Goal: Task Accomplishment & Management: Complete application form

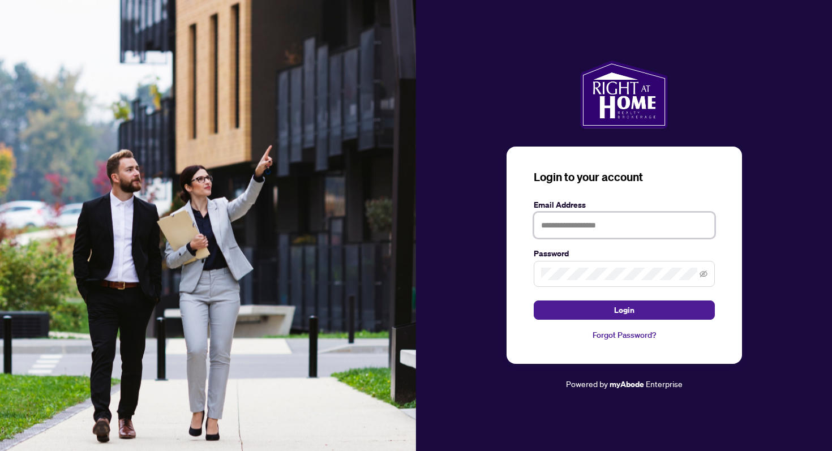
click at [554, 224] on input "text" at bounding box center [624, 225] width 181 height 26
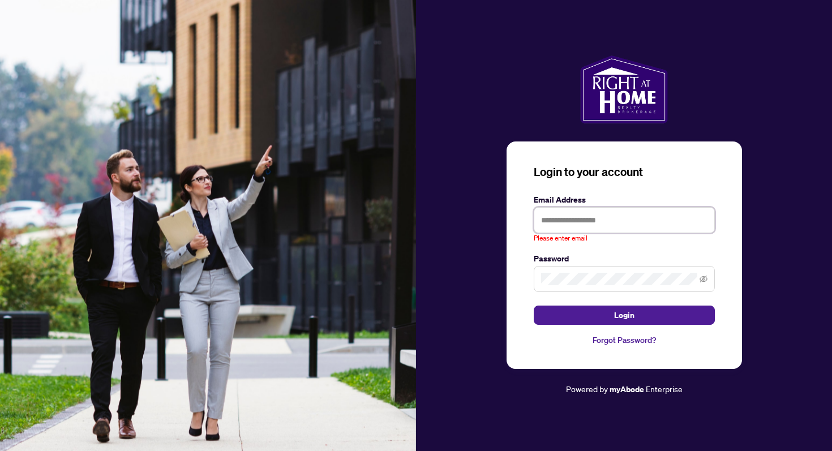
type input "**********"
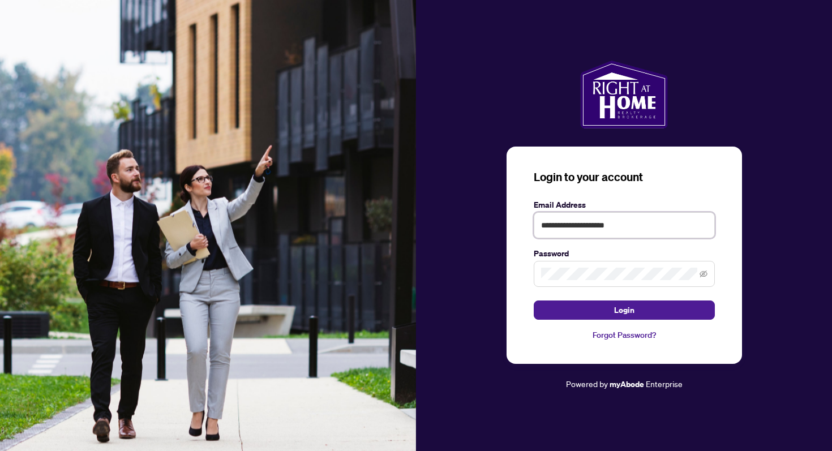
click at [534, 300] on button "Login" at bounding box center [624, 309] width 181 height 19
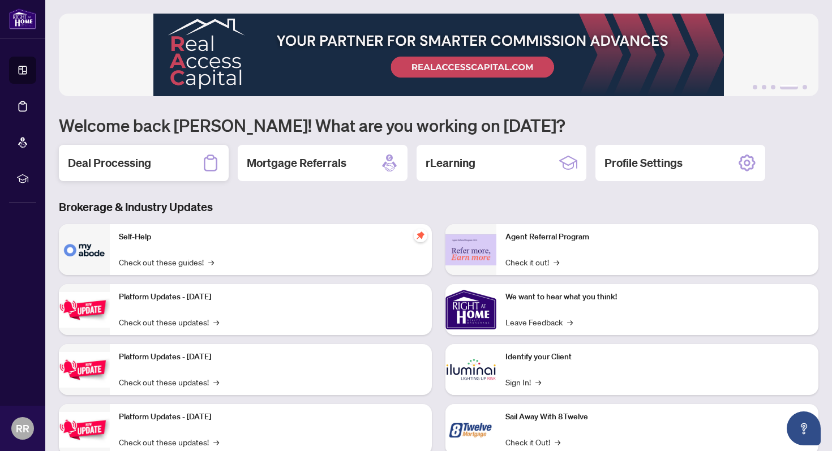
click at [184, 169] on div "Deal Processing" at bounding box center [144, 163] width 170 height 36
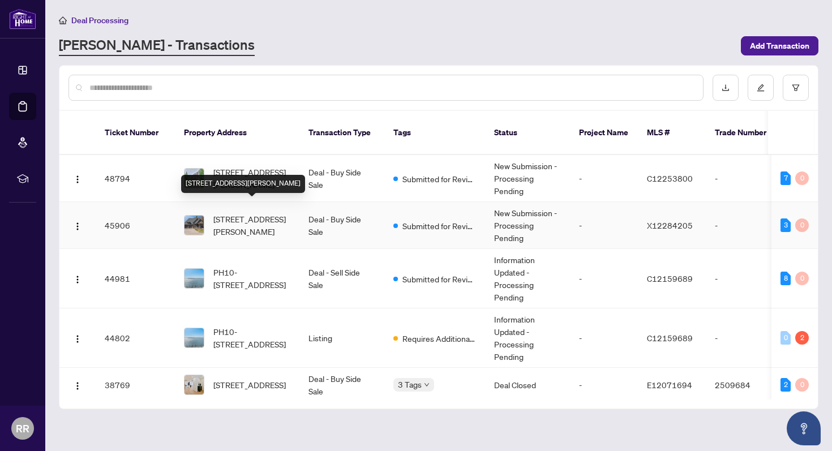
click at [274, 221] on span "[STREET_ADDRESS][PERSON_NAME]" at bounding box center [251, 225] width 77 height 25
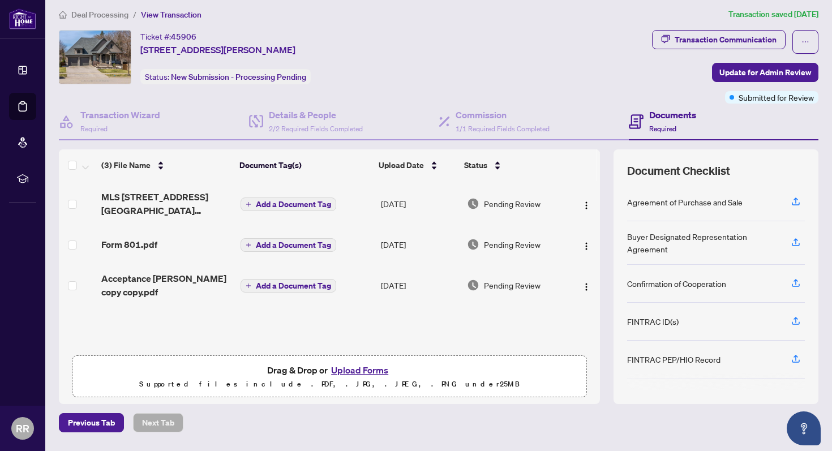
scroll to position [9, 0]
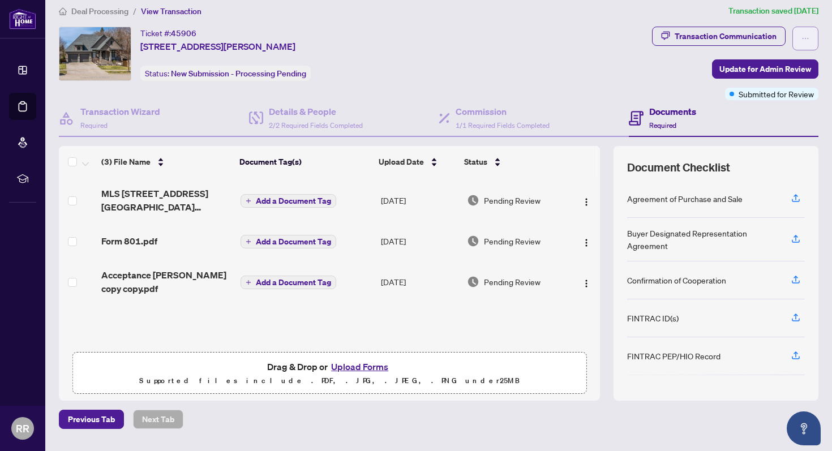
click at [806, 38] on icon "ellipsis" at bounding box center [805, 39] width 8 height 8
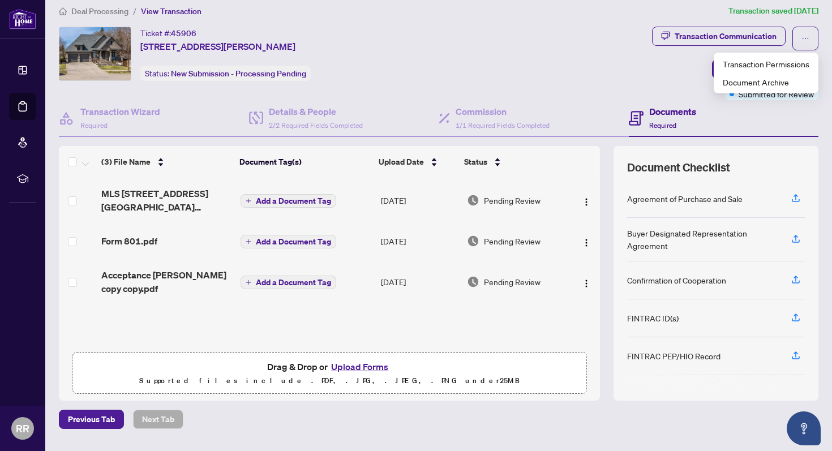
click at [675, 68] on div "Transaction Communication Update for Admin Review Submitted for Review" at bounding box center [735, 64] width 166 height 74
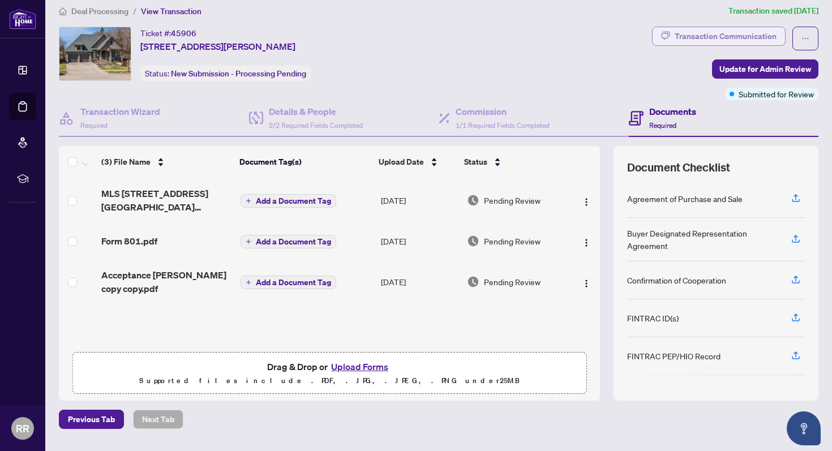
click at [725, 42] on div "Transaction Communication" at bounding box center [726, 36] width 102 height 18
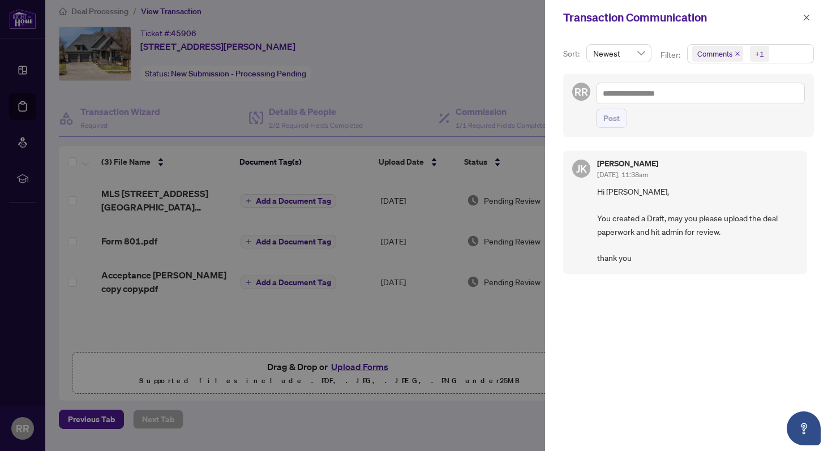
scroll to position [2, 0]
click at [806, 19] on icon "close" at bounding box center [806, 18] width 8 height 8
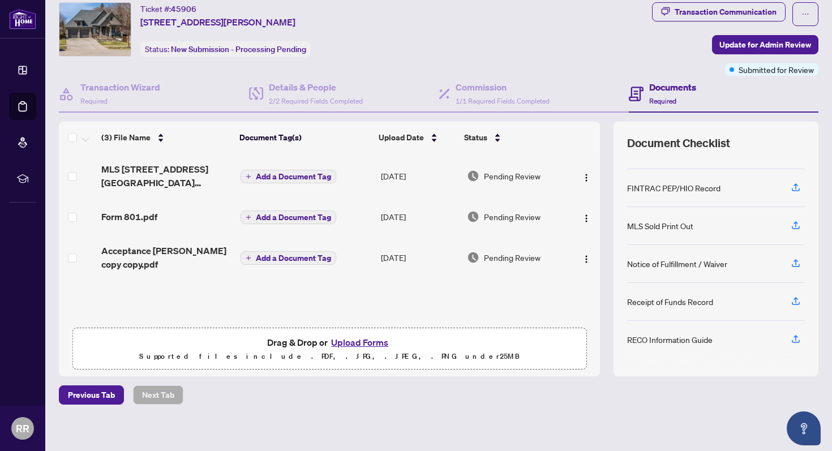
scroll to position [39, 0]
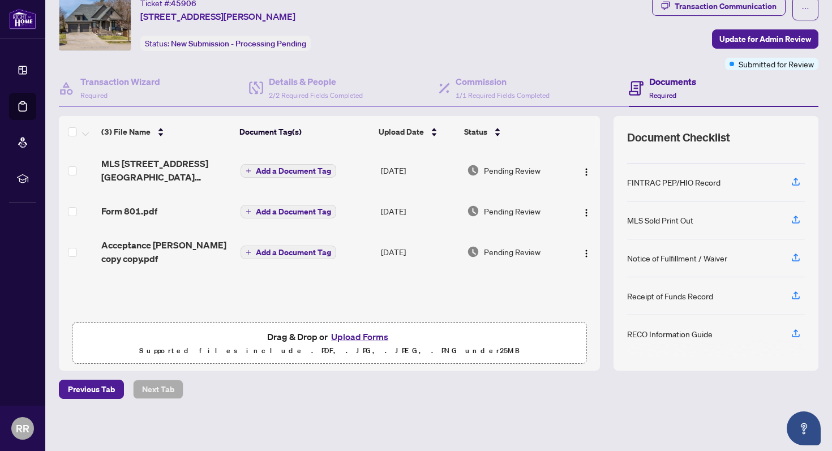
click at [365, 335] on button "Upload Forms" at bounding box center [360, 336] width 64 height 15
click at [447, 341] on div "Drag & Drop or Upload Forms Supported files include .PDF, .JPG, .JPEG, .PNG und…" at bounding box center [329, 343] width 499 height 28
click at [368, 337] on button "Upload Forms" at bounding box center [360, 336] width 64 height 15
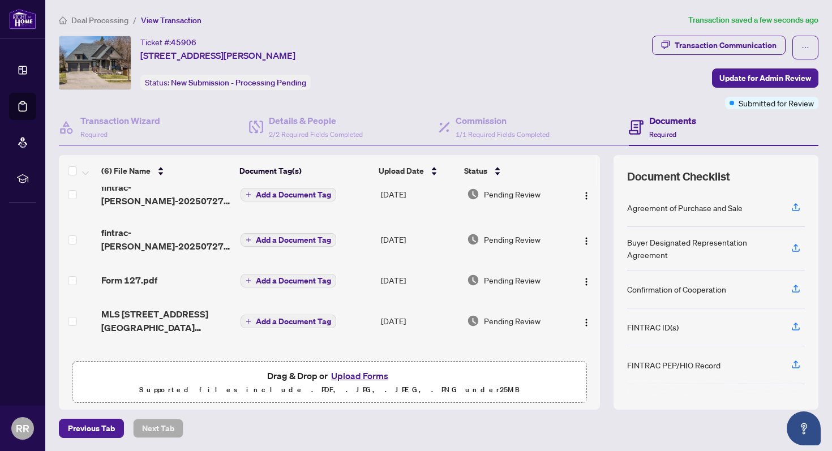
scroll to position [16, 0]
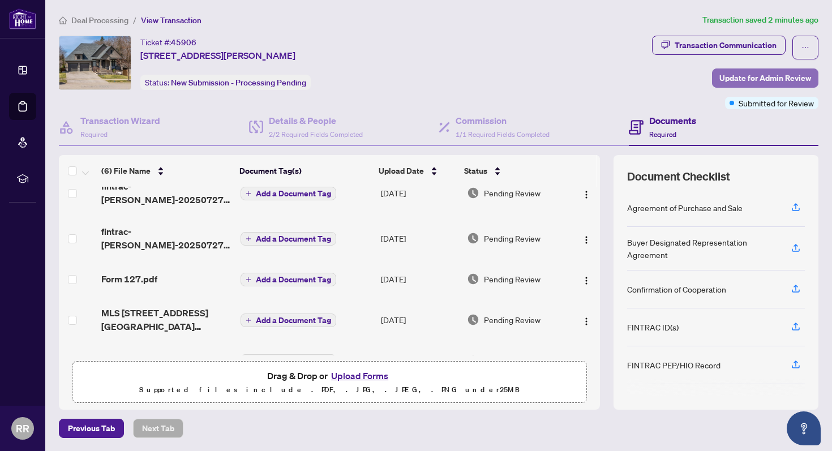
click at [763, 78] on span "Update for Admin Review" at bounding box center [765, 78] width 92 height 18
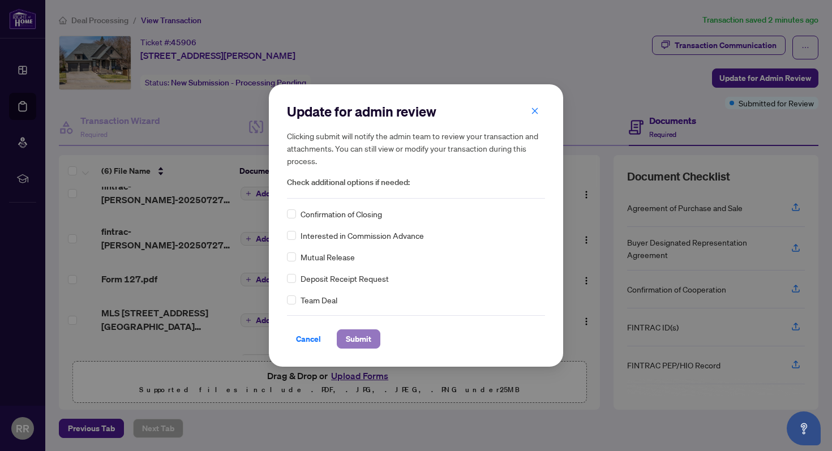
click at [371, 337] on button "Submit" at bounding box center [359, 338] width 44 height 19
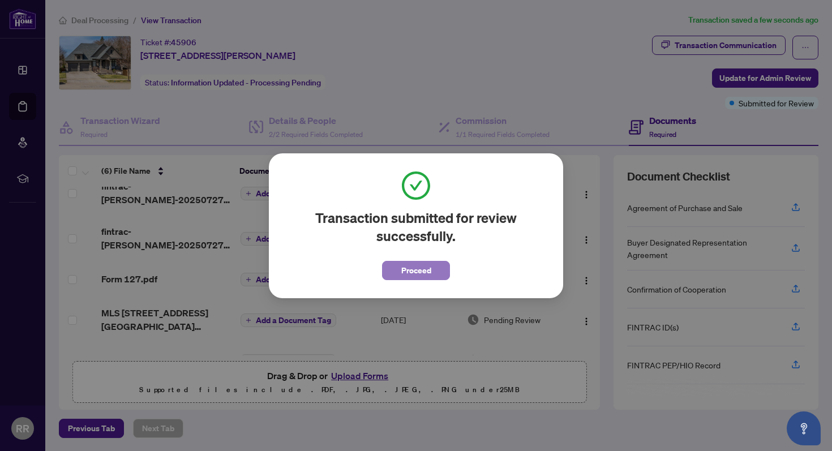
click at [435, 273] on button "Proceed" at bounding box center [416, 270] width 68 height 19
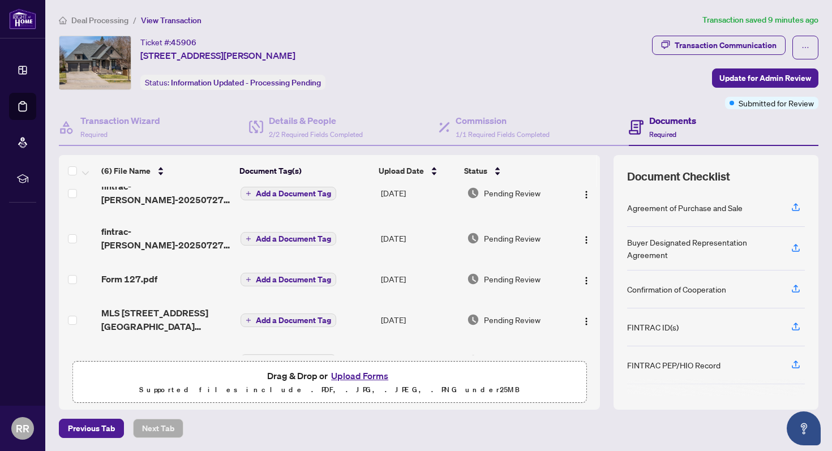
click at [366, 373] on button "Upload Forms" at bounding box center [360, 375] width 64 height 15
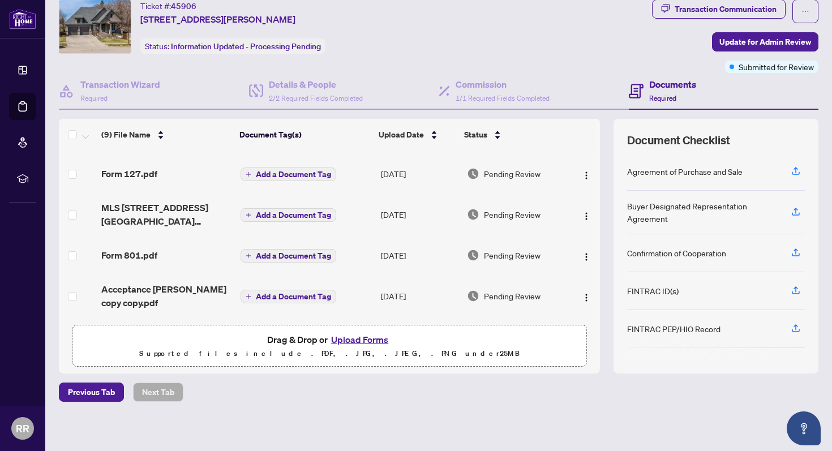
scroll to position [39, 0]
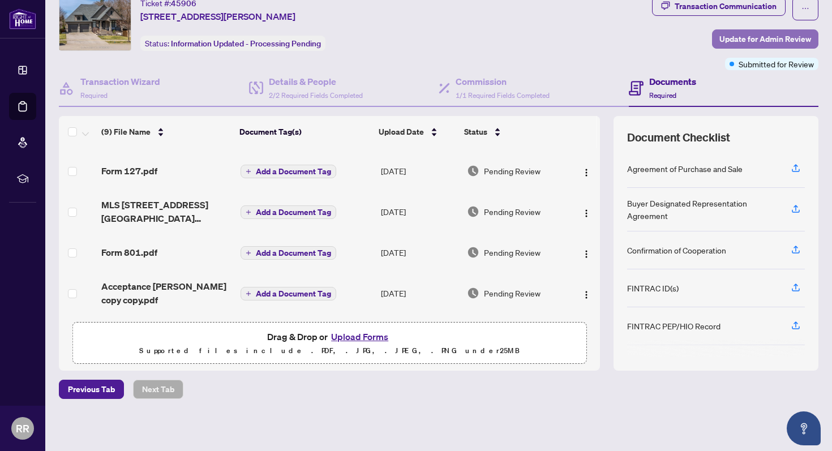
click at [750, 40] on span "Update for Admin Review" at bounding box center [765, 39] width 92 height 18
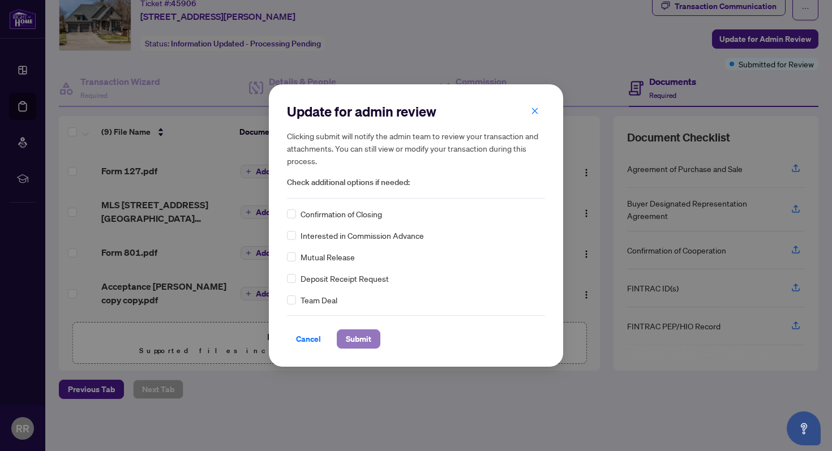
click at [359, 339] on span "Submit" at bounding box center [358, 339] width 25 height 18
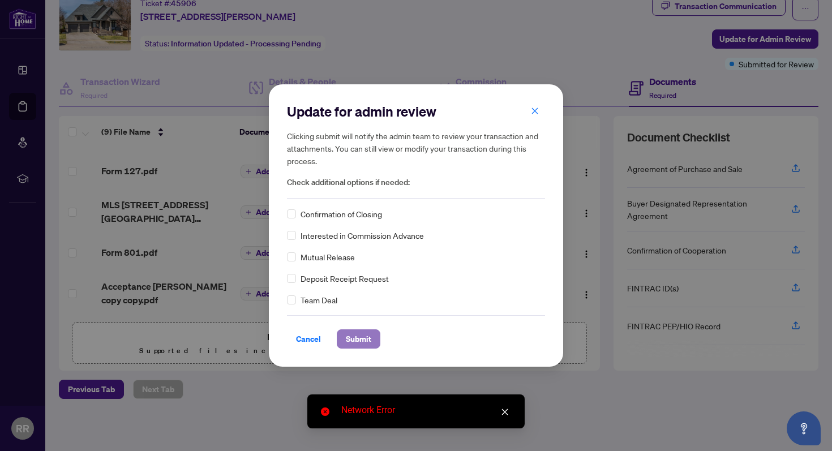
click at [367, 343] on span "Submit" at bounding box center [358, 339] width 25 height 18
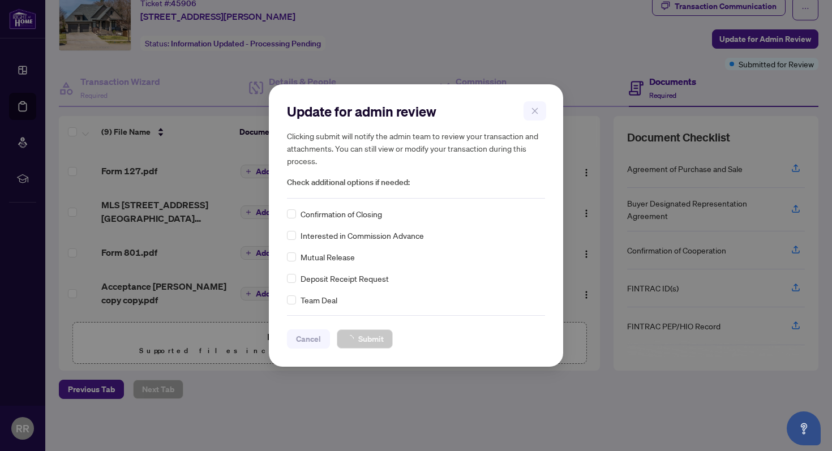
click at [475, 43] on div "Update for admin review Clicking submit will notify the admin team to review yo…" at bounding box center [416, 225] width 832 height 451
click at [359, 337] on span "Submit" at bounding box center [358, 339] width 25 height 18
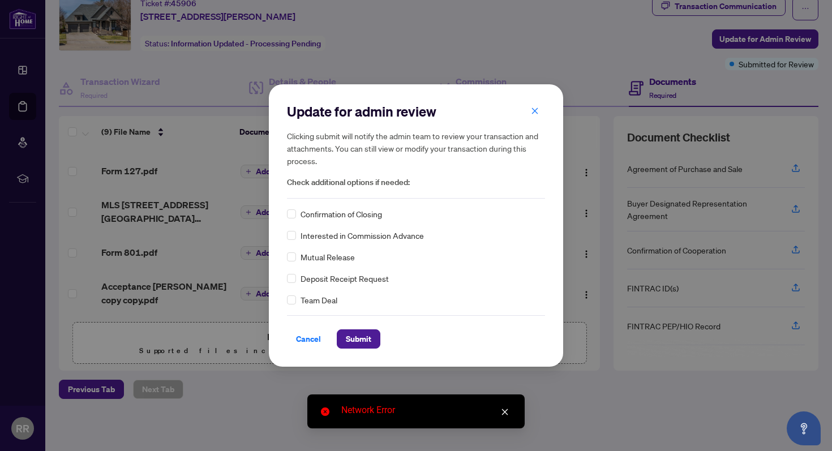
click at [505, 413] on icon "close" at bounding box center [505, 412] width 8 height 8
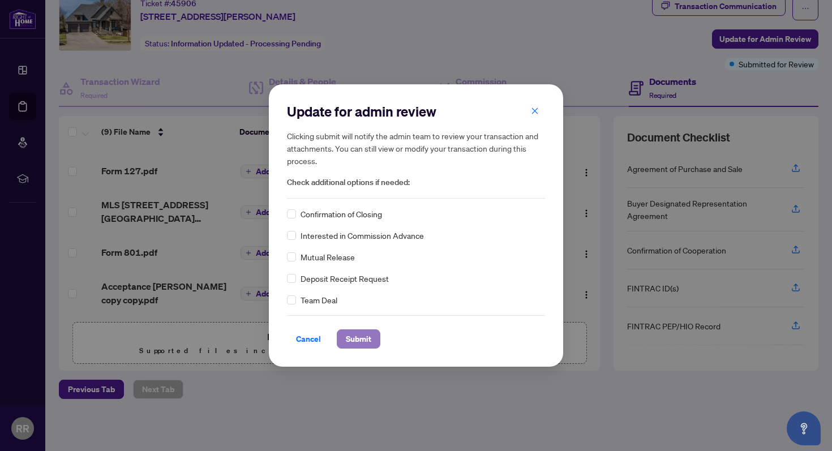
click at [357, 341] on span "Submit" at bounding box center [358, 339] width 25 height 18
click at [368, 340] on span "Submit" at bounding box center [358, 339] width 25 height 18
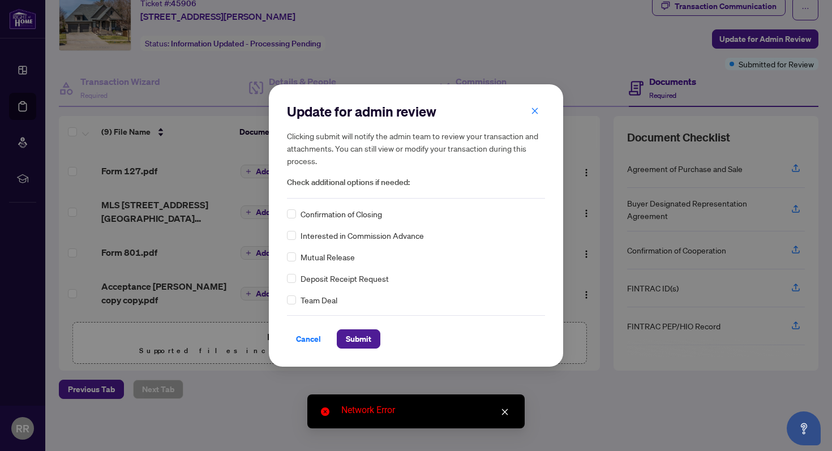
click at [506, 413] on icon "close" at bounding box center [505, 412] width 6 height 6
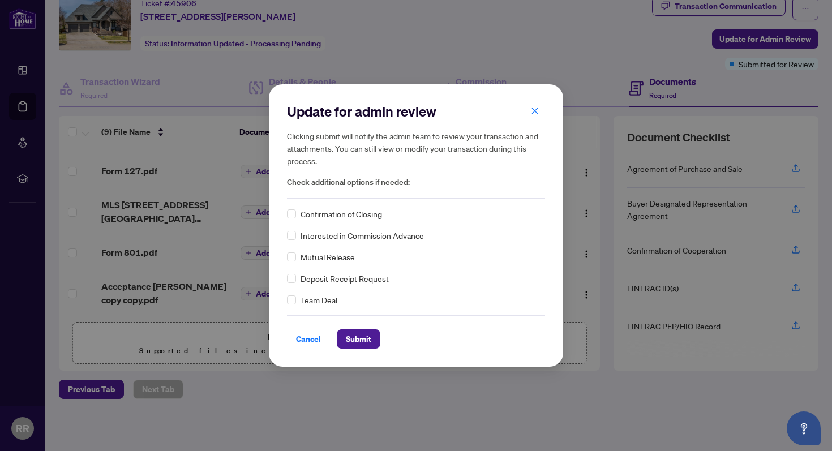
click at [742, 90] on div "Update for admin review Clicking submit will notify the admin team to review yo…" at bounding box center [416, 225] width 832 height 451
click at [366, 341] on span "Submit" at bounding box center [358, 339] width 25 height 18
click at [359, 337] on span "Submit" at bounding box center [358, 339] width 25 height 18
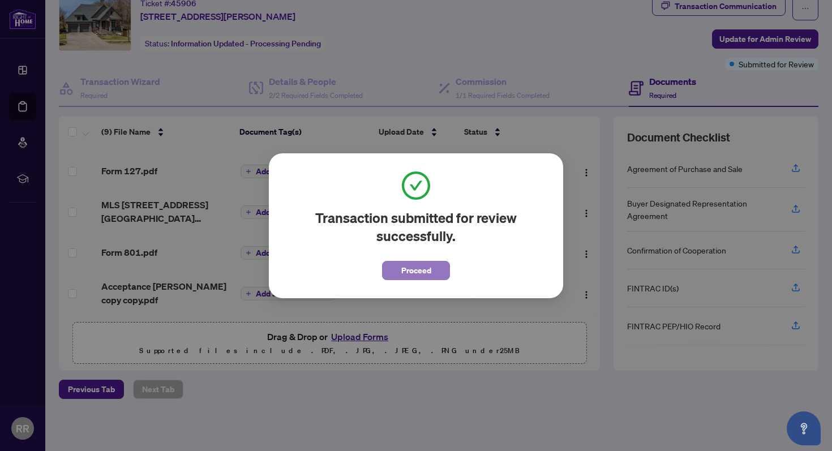
click at [425, 277] on span "Proceed" at bounding box center [416, 270] width 30 height 18
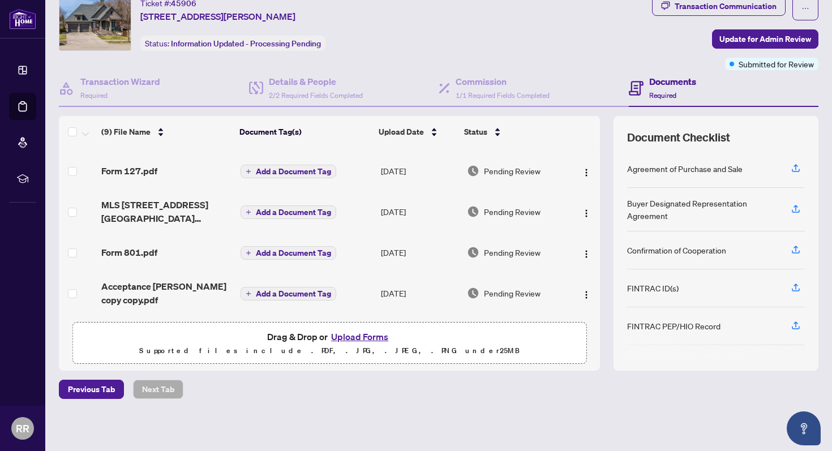
scroll to position [0, 0]
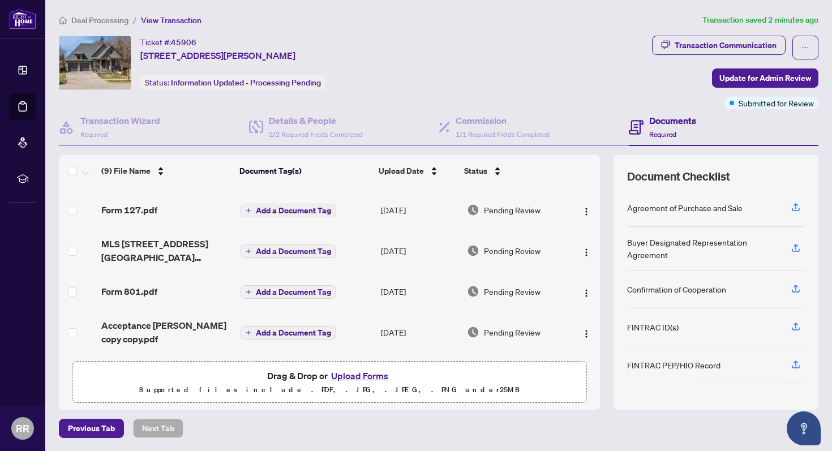
click at [377, 378] on button "Upload Forms" at bounding box center [360, 375] width 64 height 15
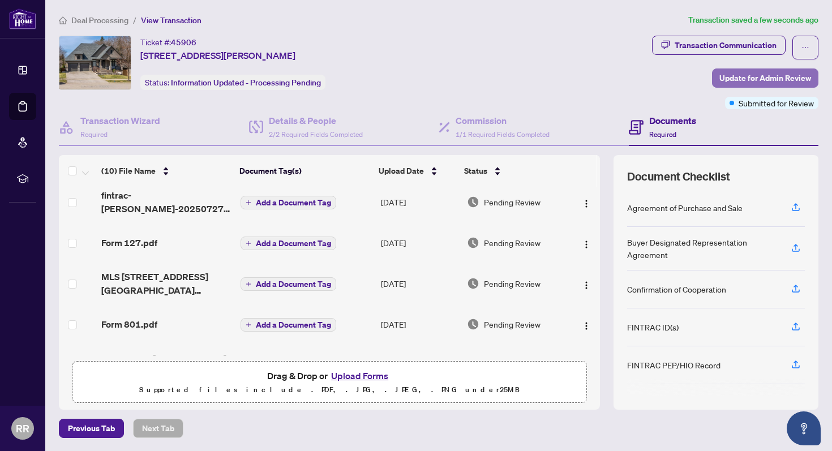
click at [737, 83] on span "Update for Admin Review" at bounding box center [765, 78] width 92 height 18
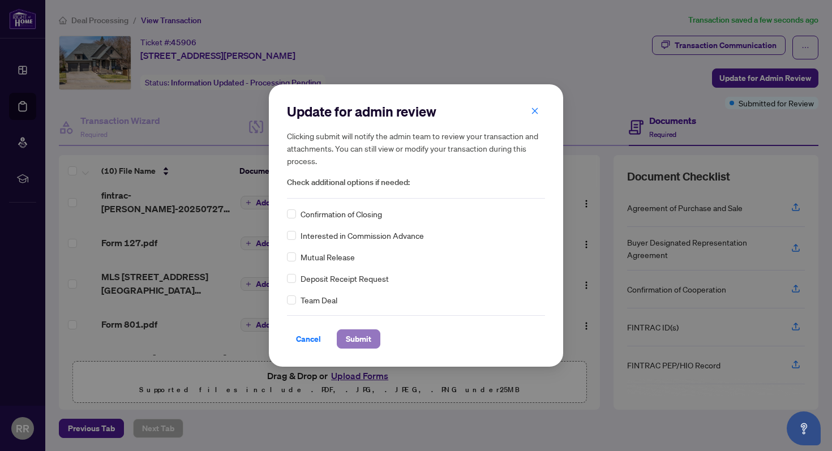
click at [368, 341] on span "Submit" at bounding box center [358, 339] width 25 height 18
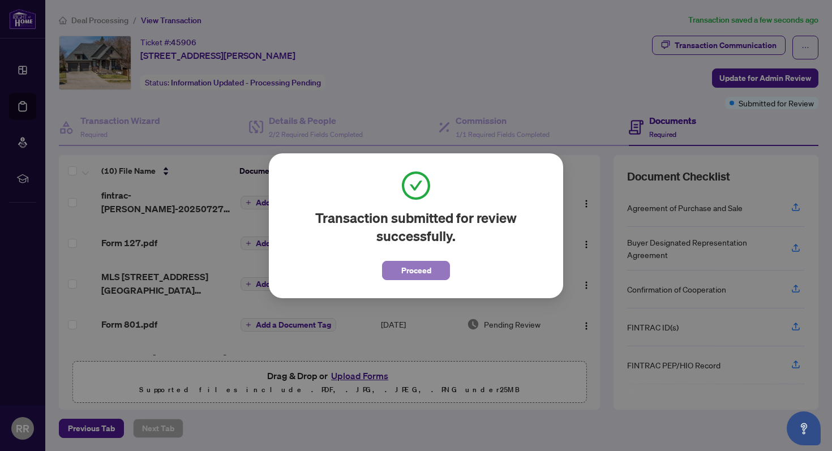
click at [428, 270] on span "Proceed" at bounding box center [416, 270] width 30 height 18
